Goal: Task Accomplishment & Management: Complete application form

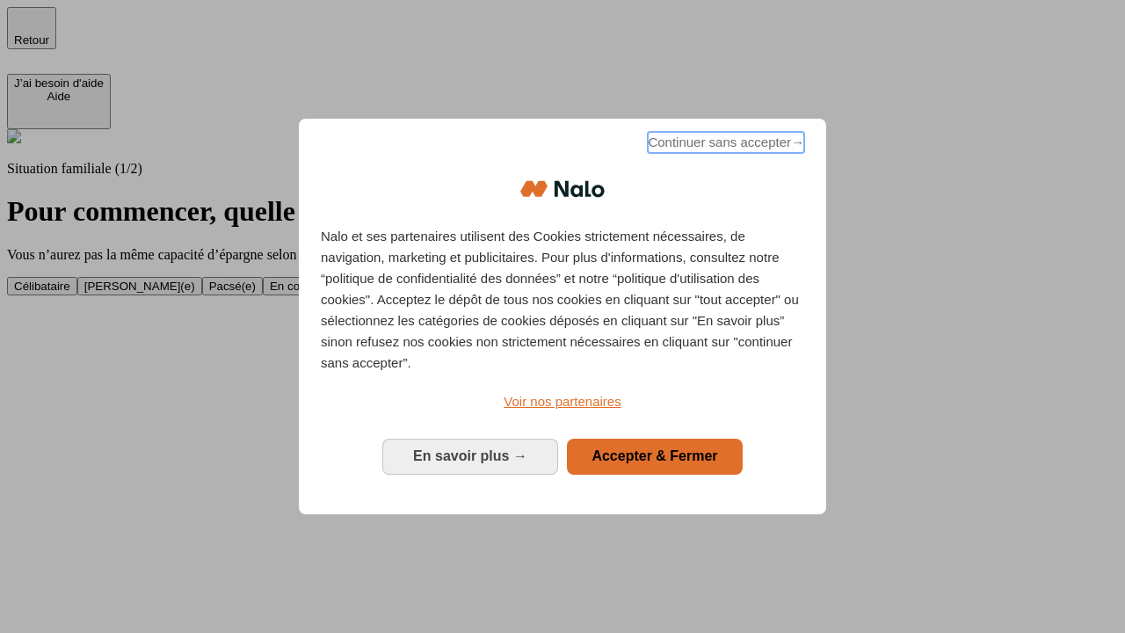
click at [724, 145] on span "Continuer sans accepter →" at bounding box center [726, 142] width 156 height 21
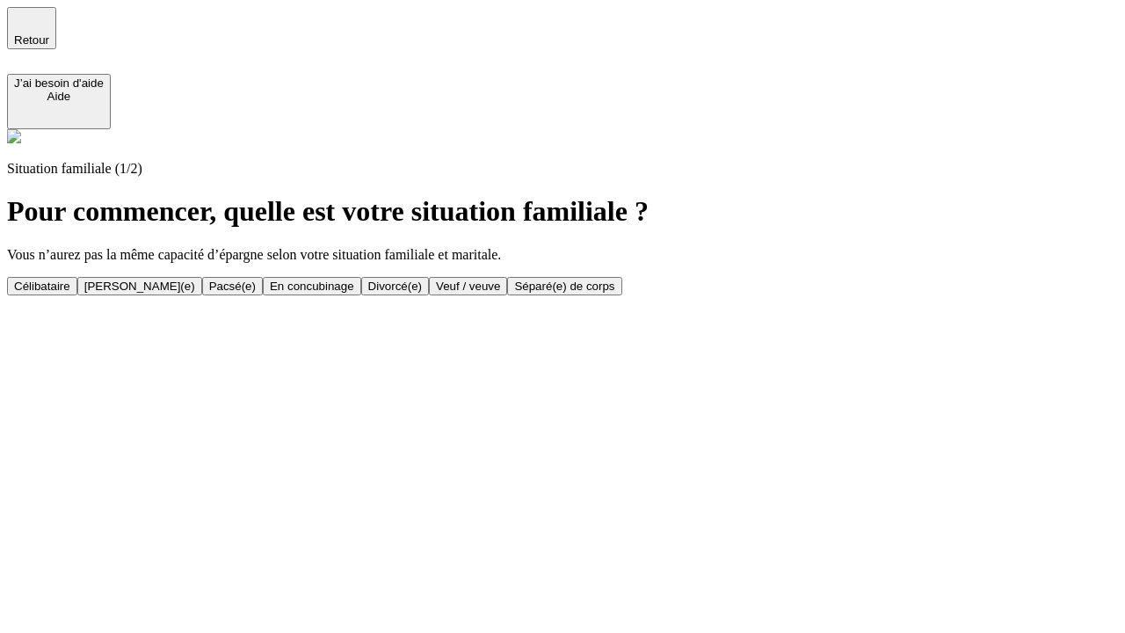
click at [500, 293] on div "Veuf / veuve" at bounding box center [468, 286] width 64 height 13
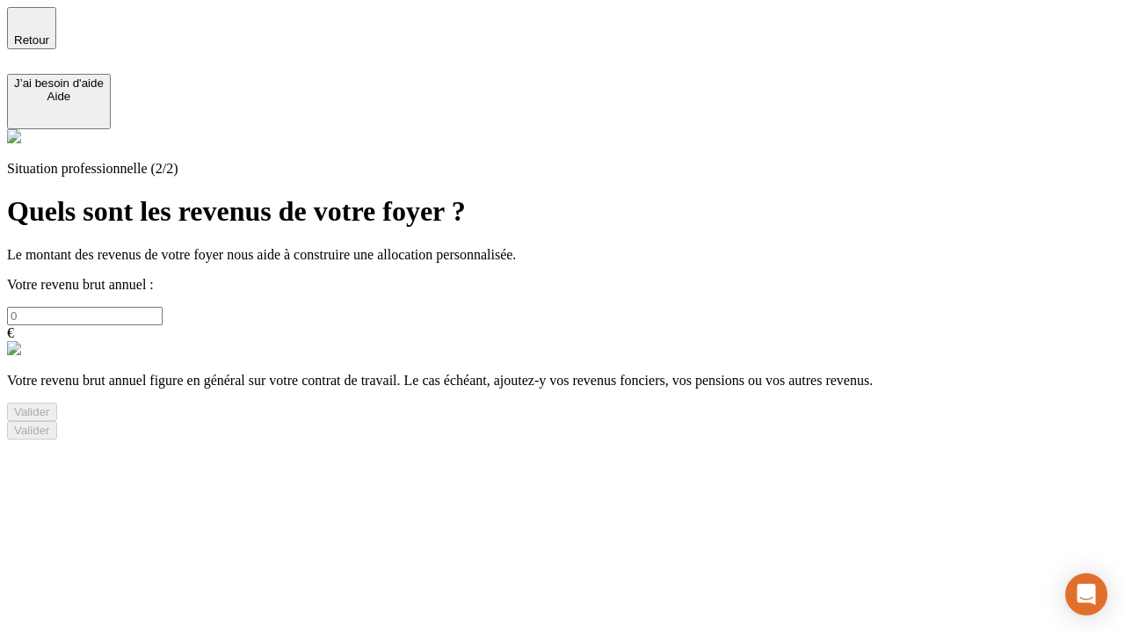
click at [163, 307] on input "text" at bounding box center [85, 316] width 156 height 18
type input "30 000"
click at [50, 418] on div "Valider" at bounding box center [32, 411] width 36 height 13
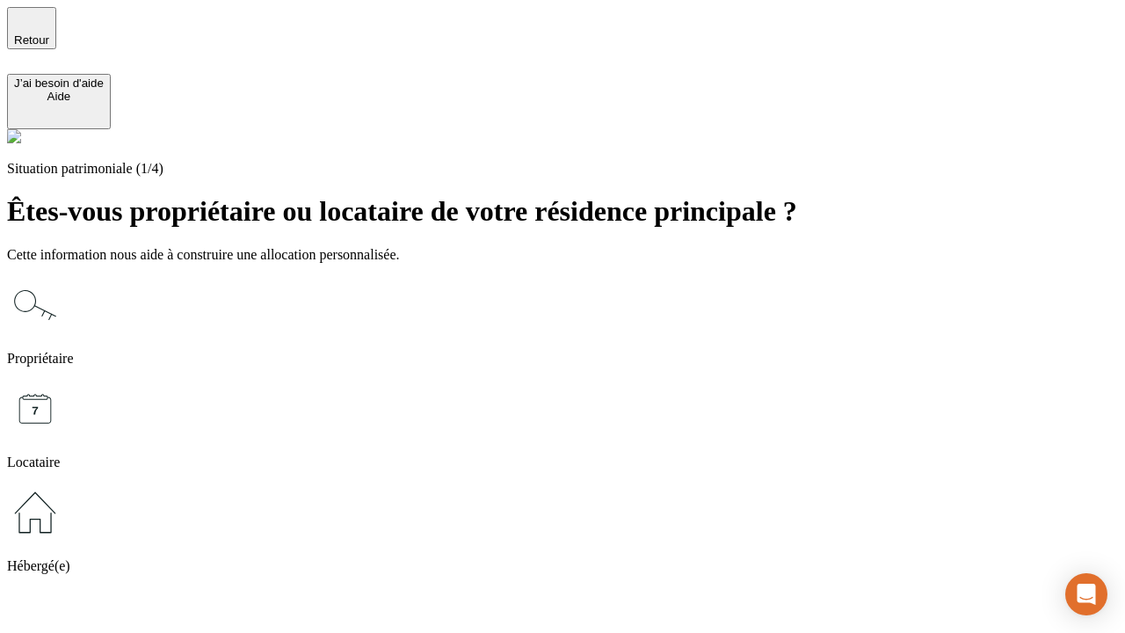
click at [63, 381] on icon at bounding box center [35, 409] width 56 height 56
type input "1 000"
click at [63, 381] on icon at bounding box center [35, 409] width 56 height 56
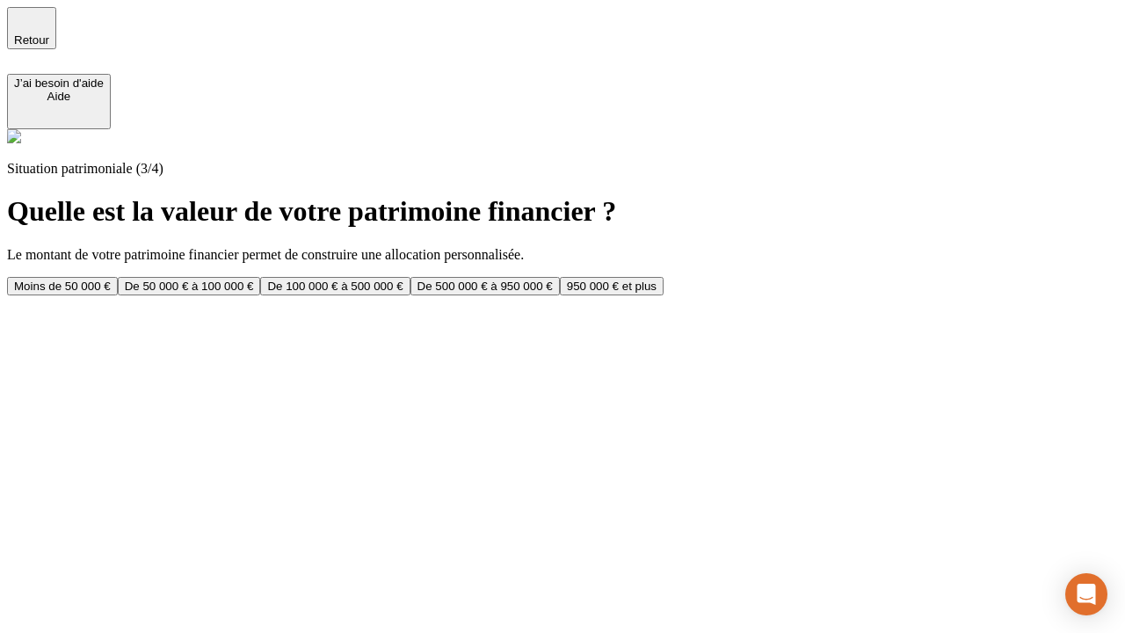
click at [111, 280] on div "Moins de 50 000 €" at bounding box center [62, 286] width 97 height 13
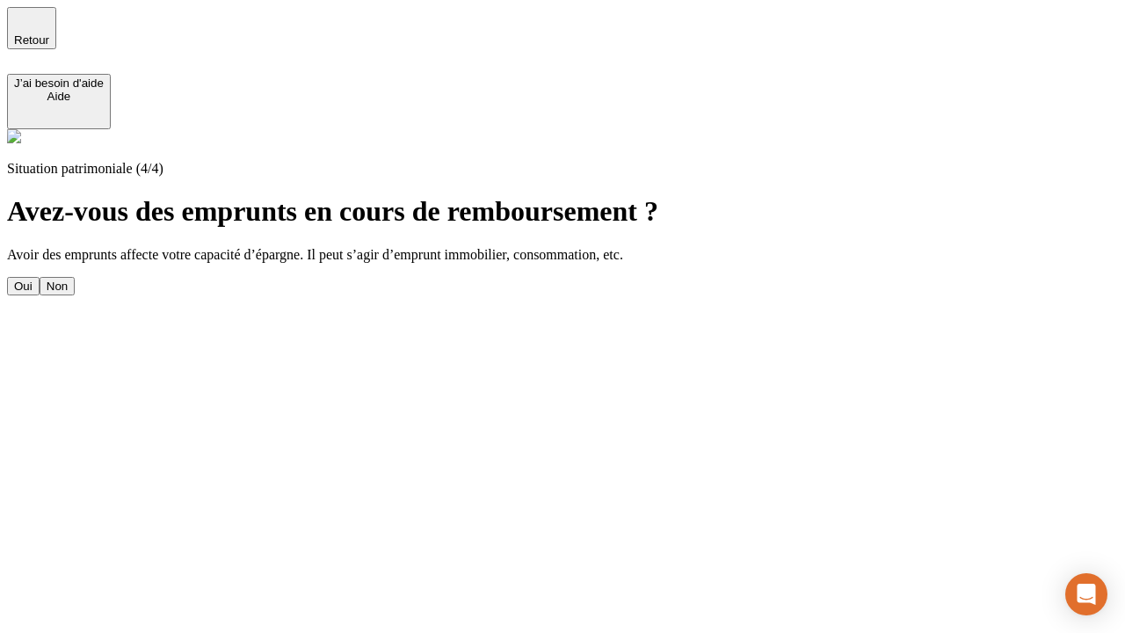
click at [68, 280] on div "Non" at bounding box center [57, 286] width 21 height 13
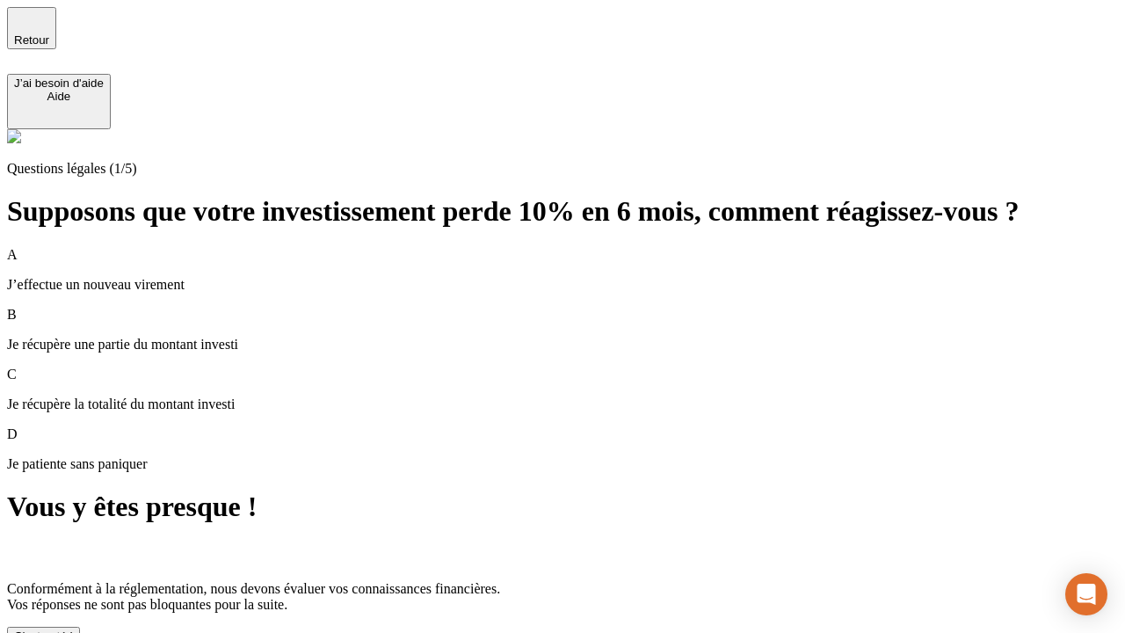
click at [73, 630] on div "C'est noté !" at bounding box center [43, 636] width 59 height 13
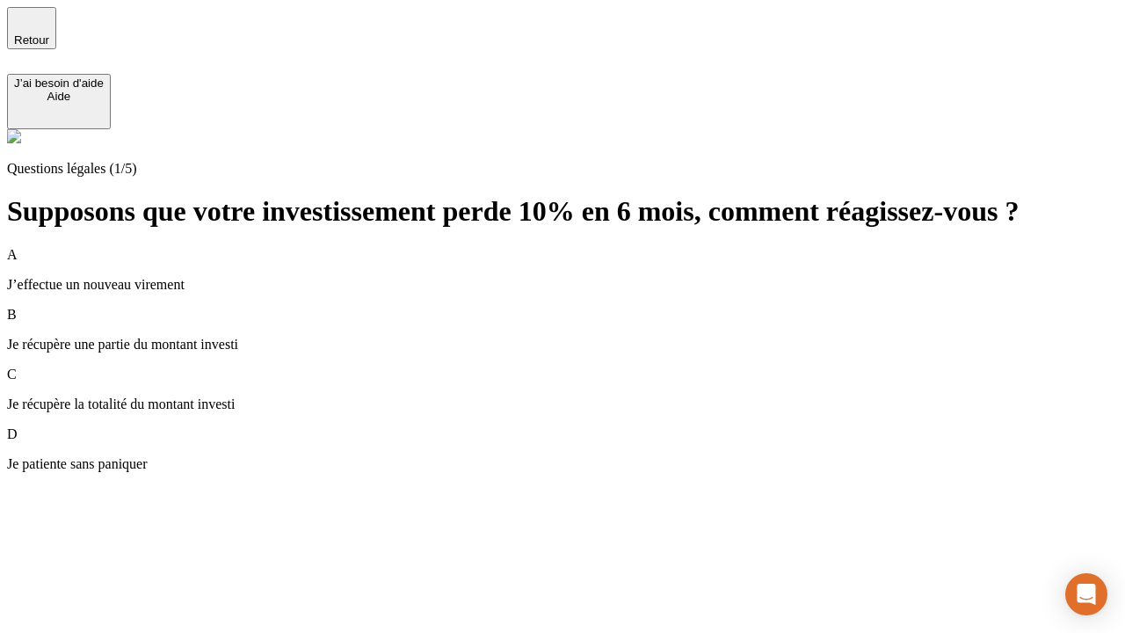
click at [584, 337] on p "Je récupère une partie du montant investi" at bounding box center [562, 345] width 1111 height 16
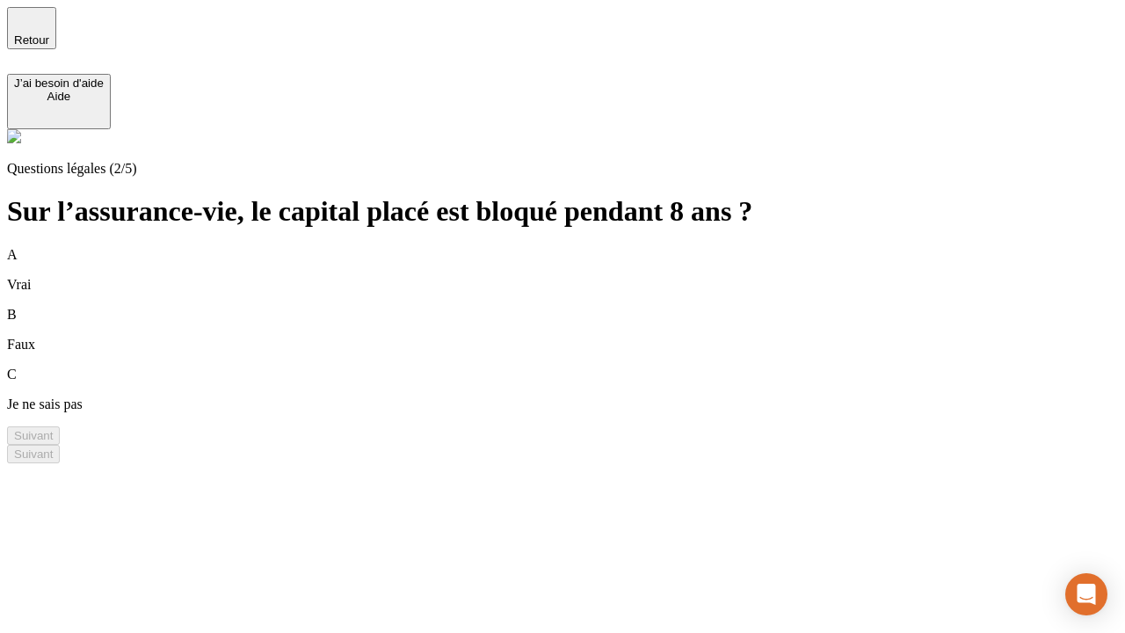
click at [584, 307] on div "B Faux" at bounding box center [562, 330] width 1111 height 46
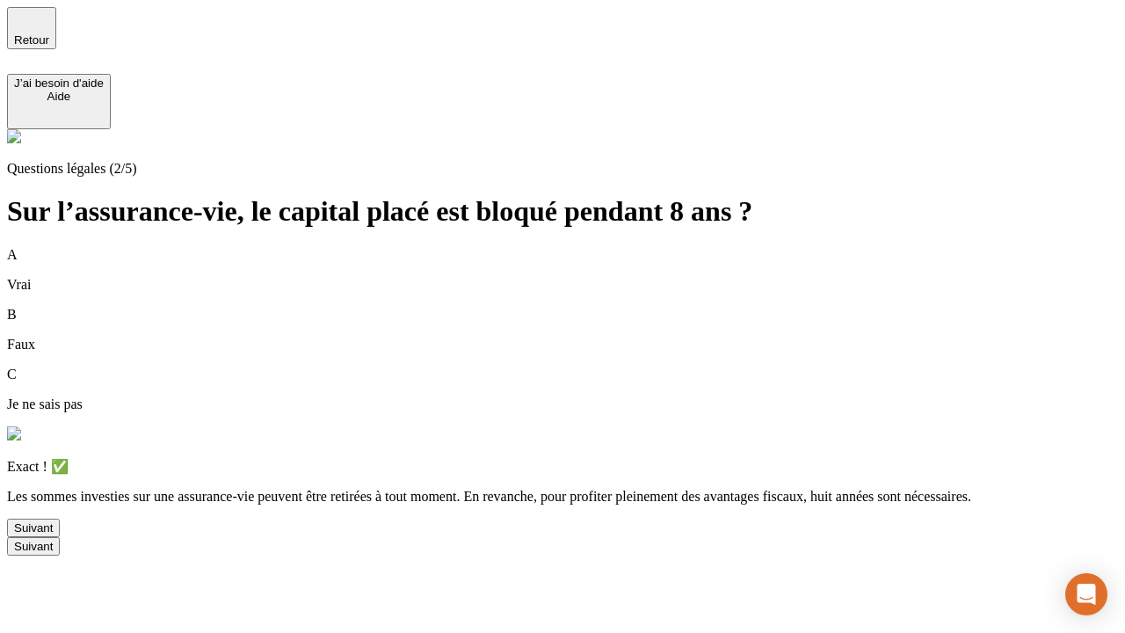
click at [53, 535] on div "Suivant" at bounding box center [33, 527] width 39 height 13
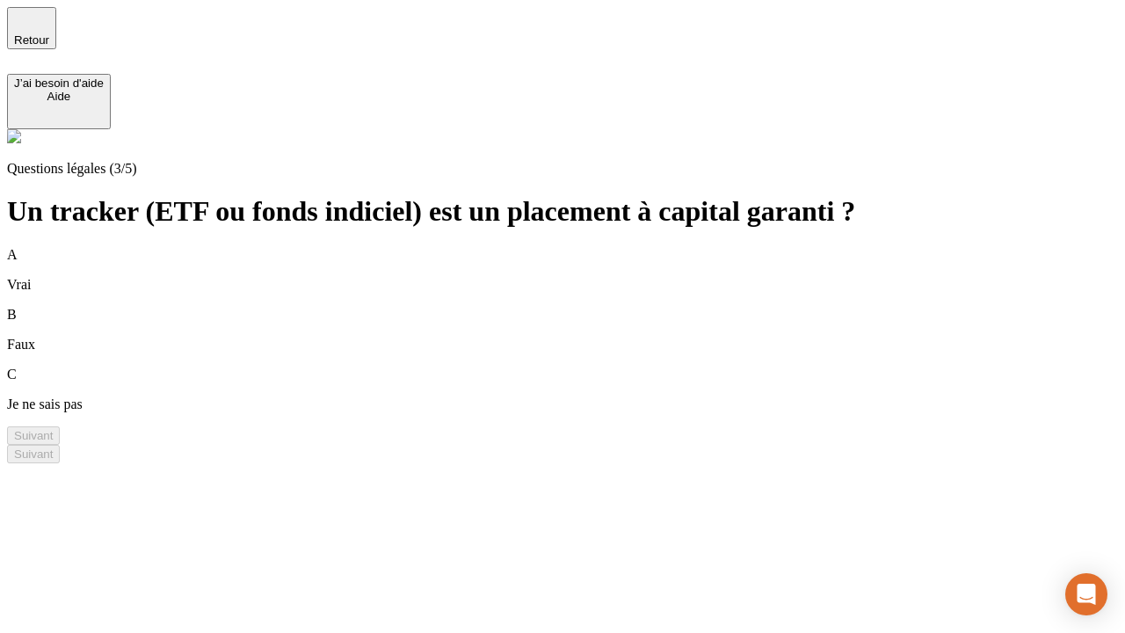
click at [584, 307] on div "B Faux" at bounding box center [562, 330] width 1111 height 46
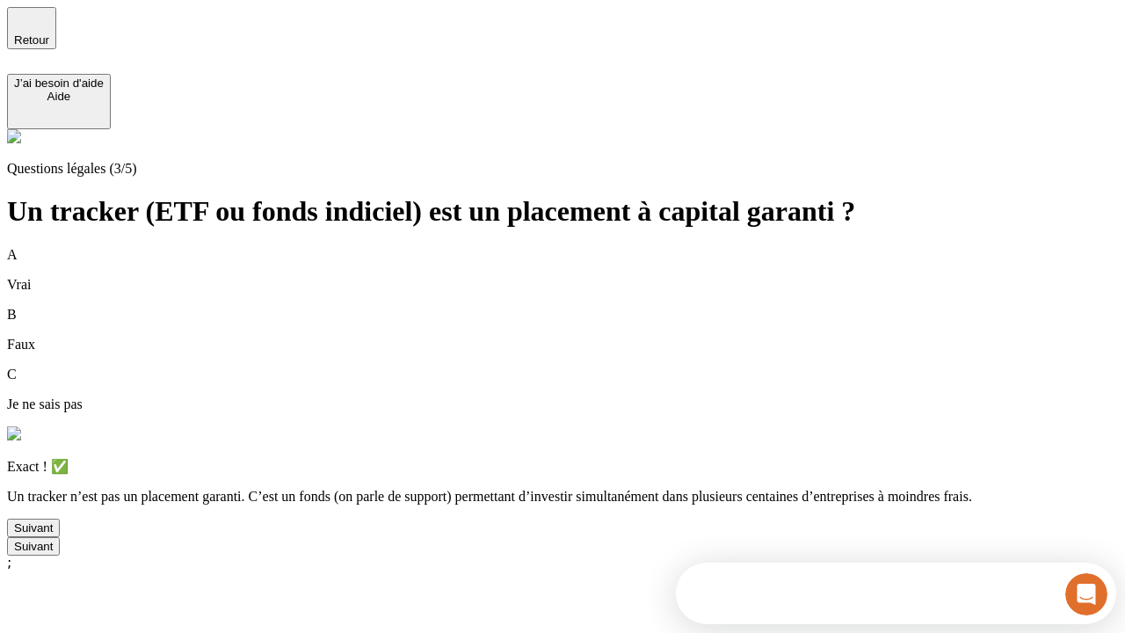
click at [53, 535] on div "Suivant" at bounding box center [33, 527] width 39 height 13
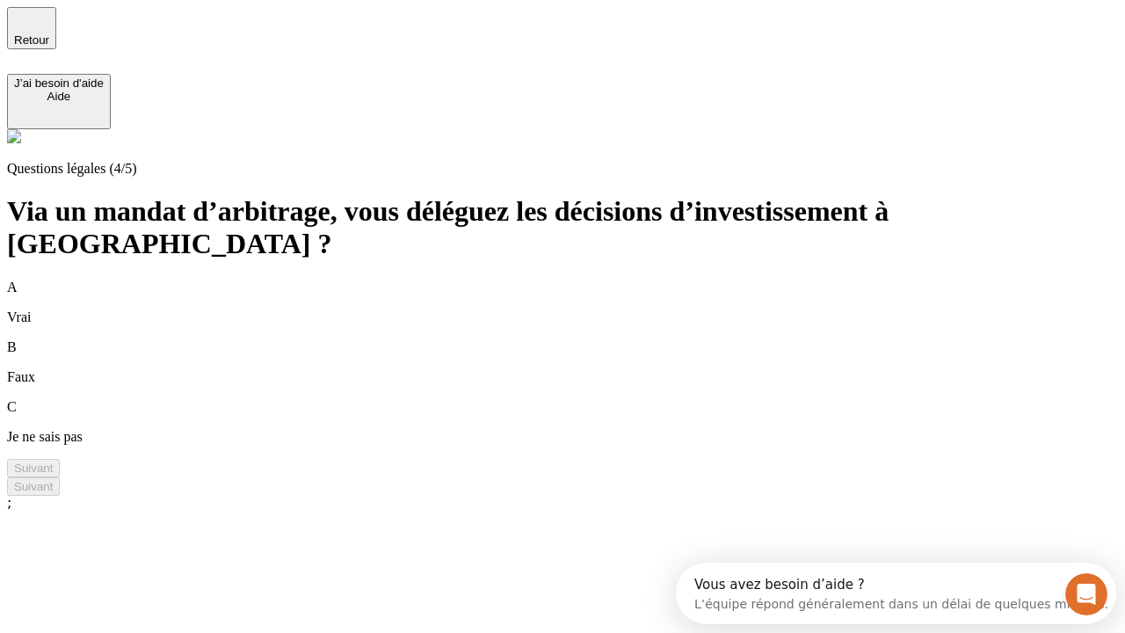
click at [584, 280] on div "A Vrai" at bounding box center [562, 303] width 1111 height 46
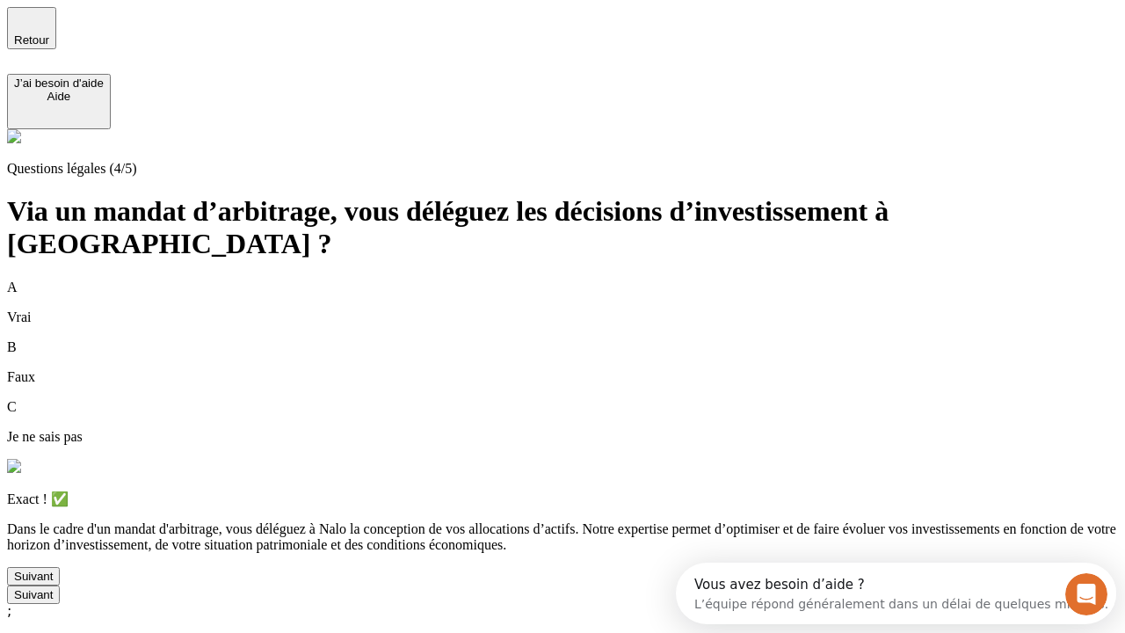
click at [53, 583] on div "Suivant" at bounding box center [33, 576] width 39 height 13
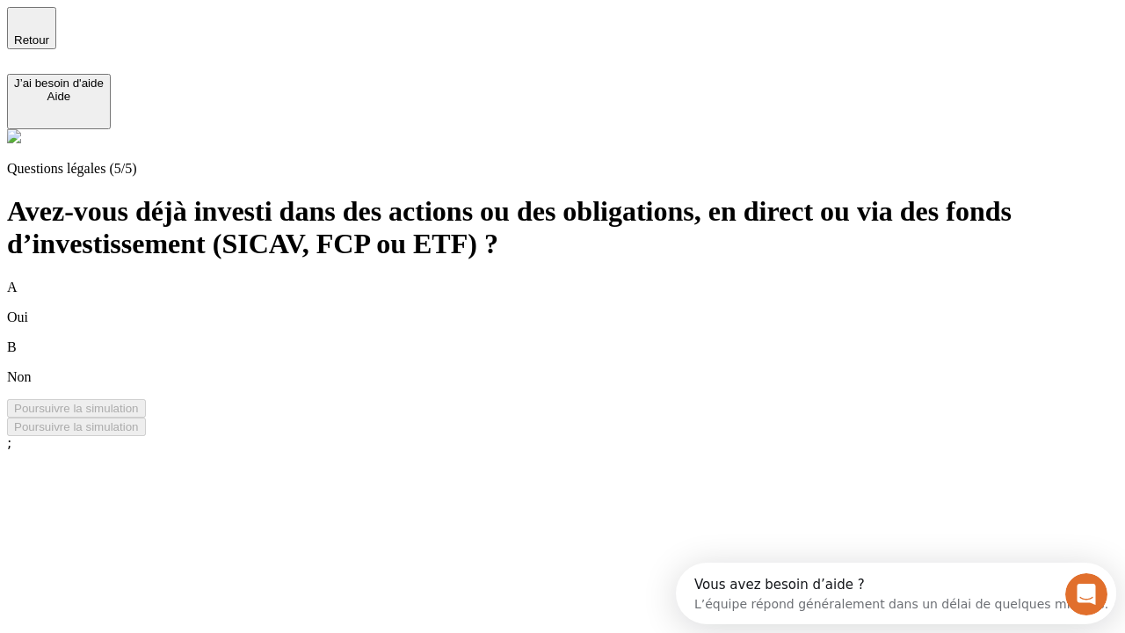
click at [584, 280] on div "A Oui" at bounding box center [562, 303] width 1111 height 46
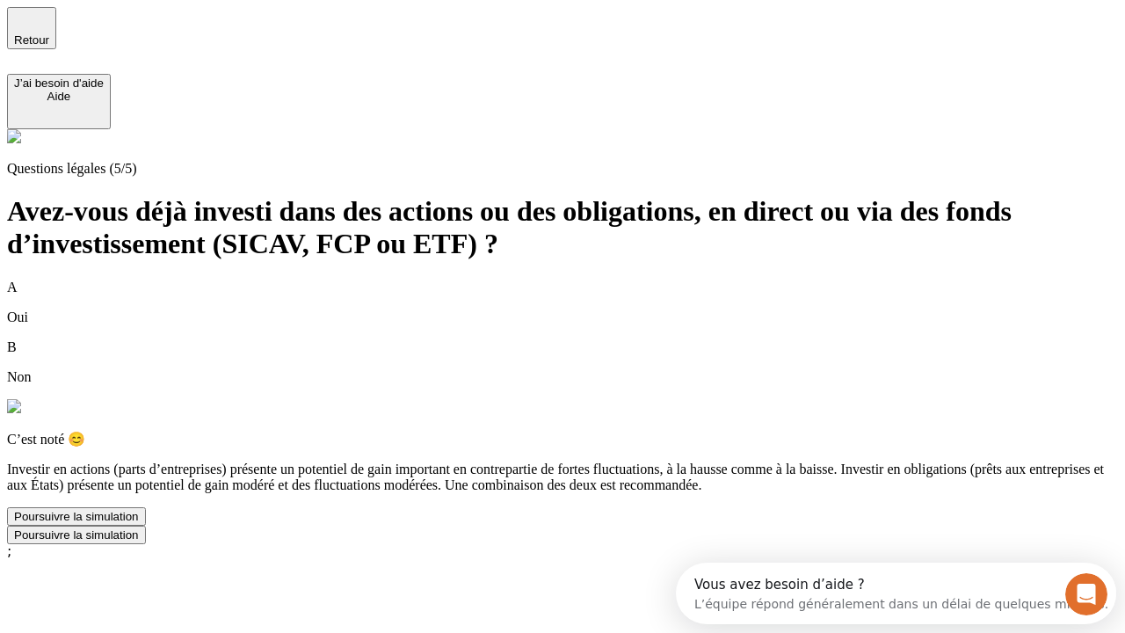
click at [139, 523] on div "Poursuivre la simulation" at bounding box center [76, 516] width 125 height 13
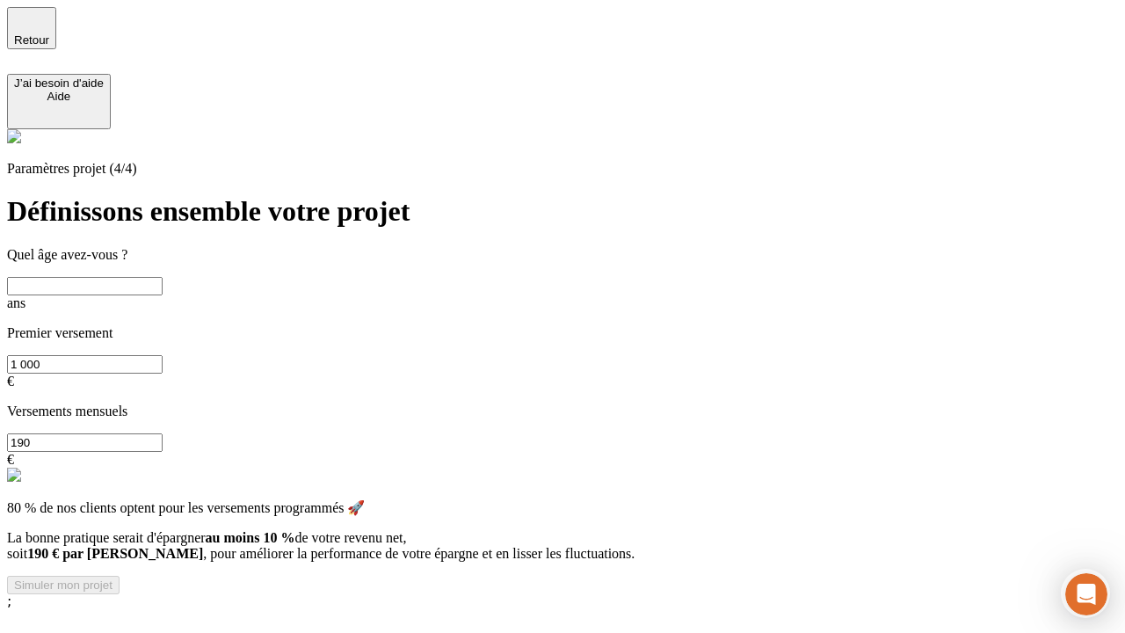
click at [163, 277] on input "text" at bounding box center [85, 286] width 156 height 18
type input "65"
click at [163, 355] on input "1 000" at bounding box center [85, 364] width 156 height 18
type input "10 000"
click at [163, 433] on input "190" at bounding box center [85, 442] width 156 height 18
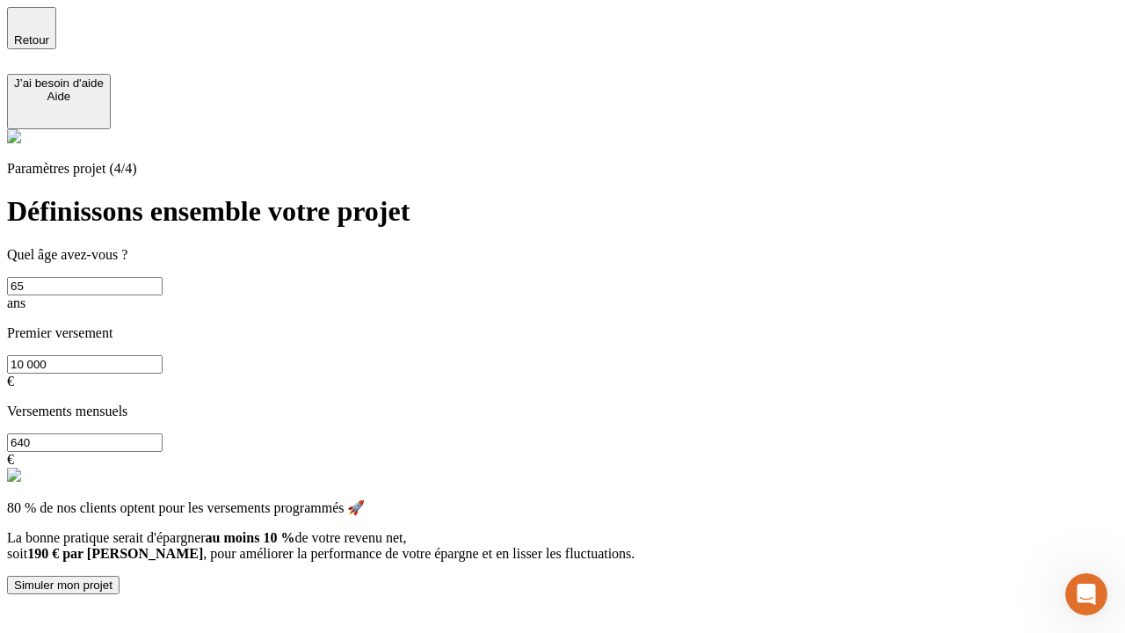
type input "640"
click at [113, 579] on div "Simuler mon projet" at bounding box center [63, 585] width 98 height 13
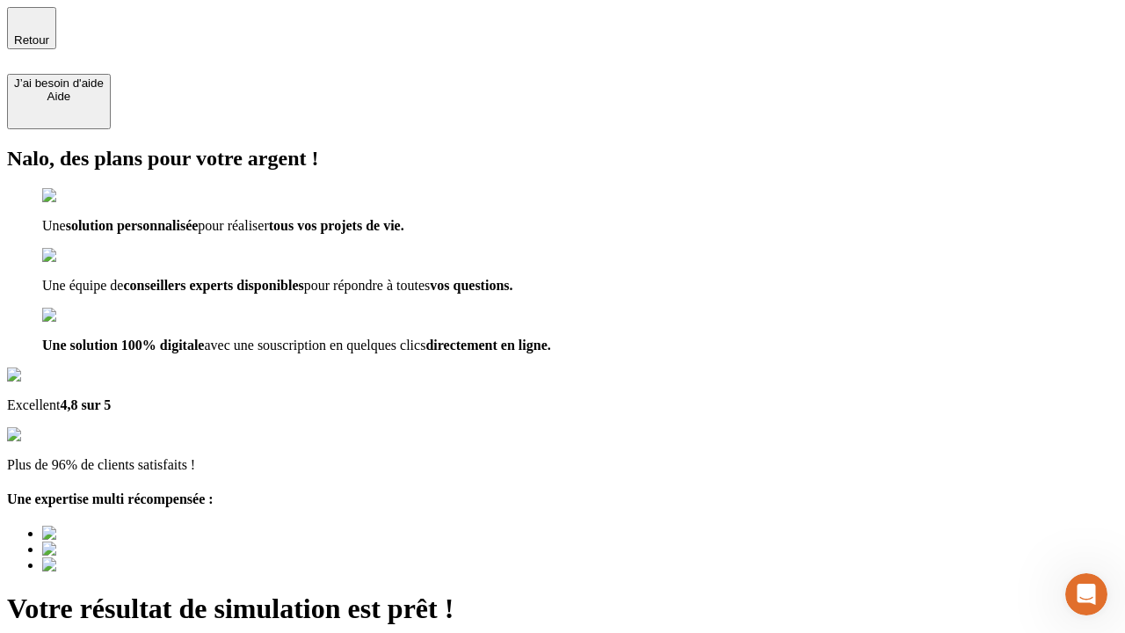
type input "[EMAIL_ADDRESS][DOMAIN_NAME]"
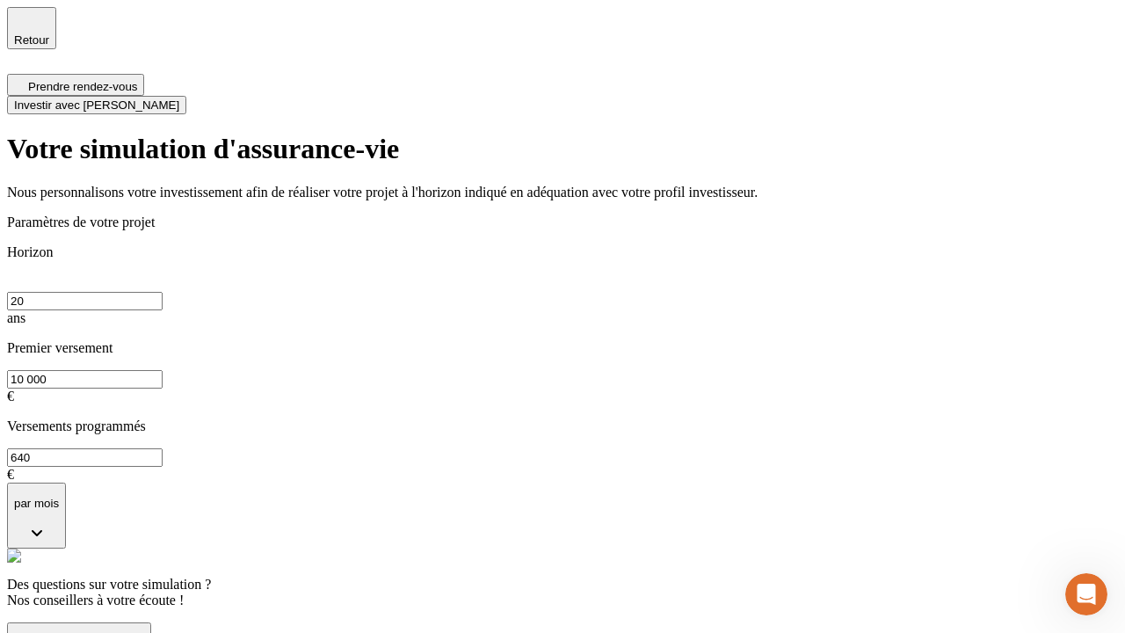
click at [179, 98] on span "Investir avec [PERSON_NAME]" at bounding box center [96, 104] width 165 height 13
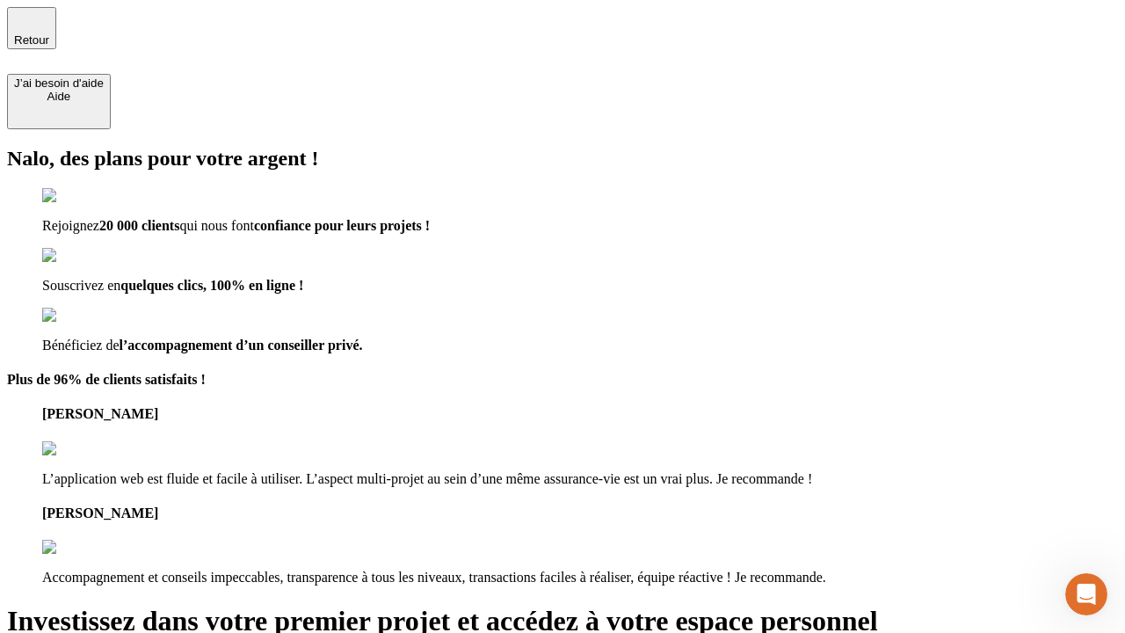
type input "[EMAIL_ADDRESS][DOMAIN_NAME]"
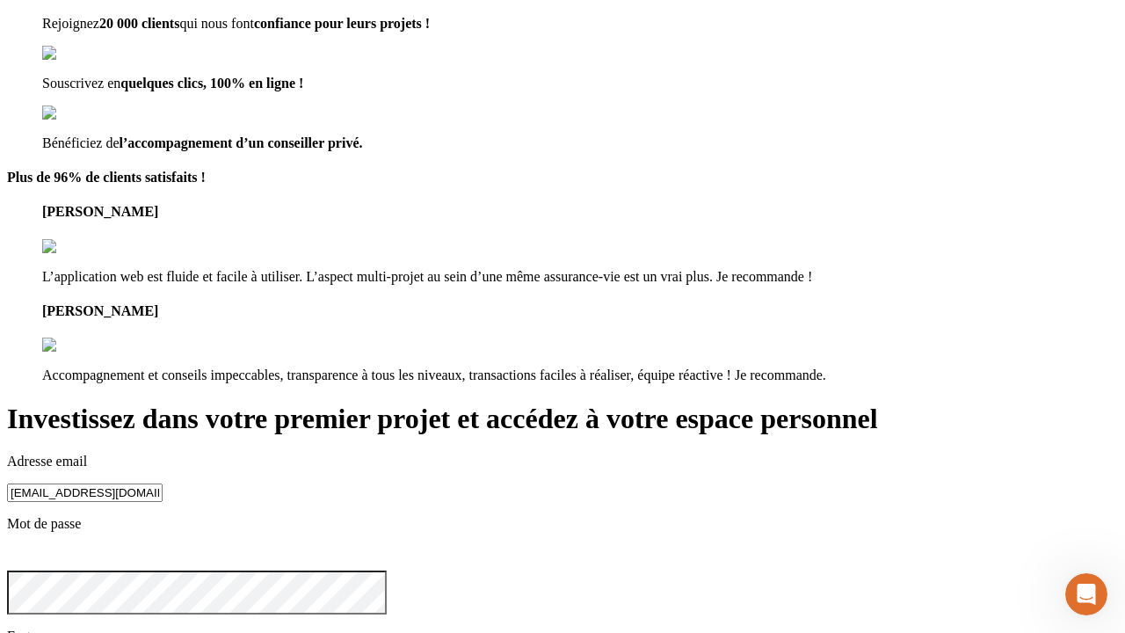
scroll to position [18, 0]
